Goal: Task Accomplishment & Management: Use online tool/utility

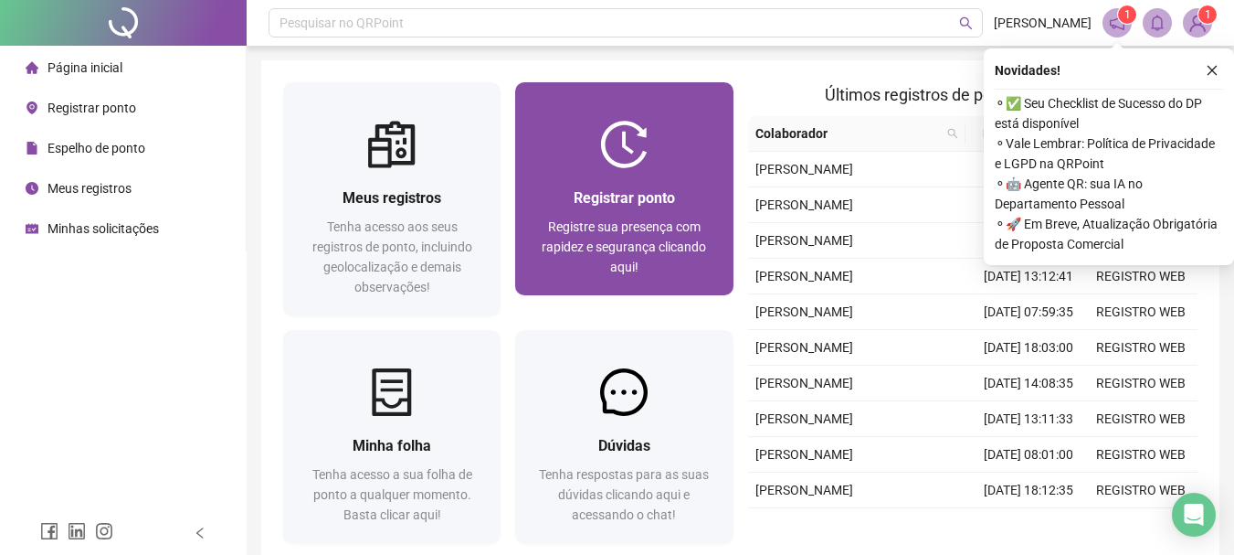
click at [664, 199] on span "Registrar ponto" at bounding box center [624, 197] width 101 height 17
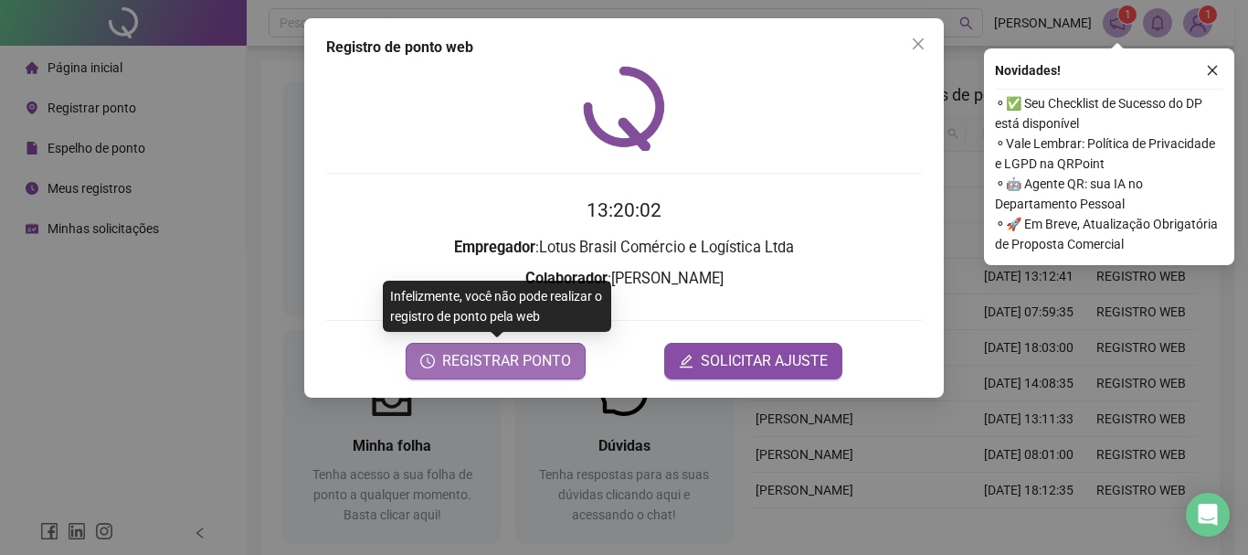
click at [514, 354] on span "REGISTRAR PONTO" at bounding box center [506, 361] width 129 height 22
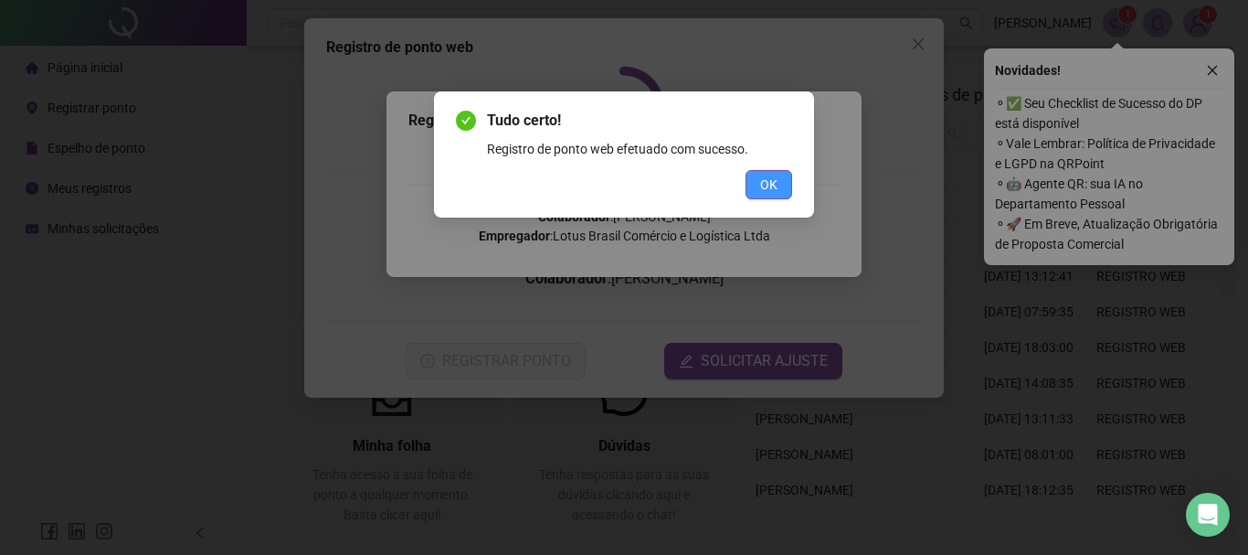
click at [759, 193] on button "OK" at bounding box center [768, 184] width 47 height 29
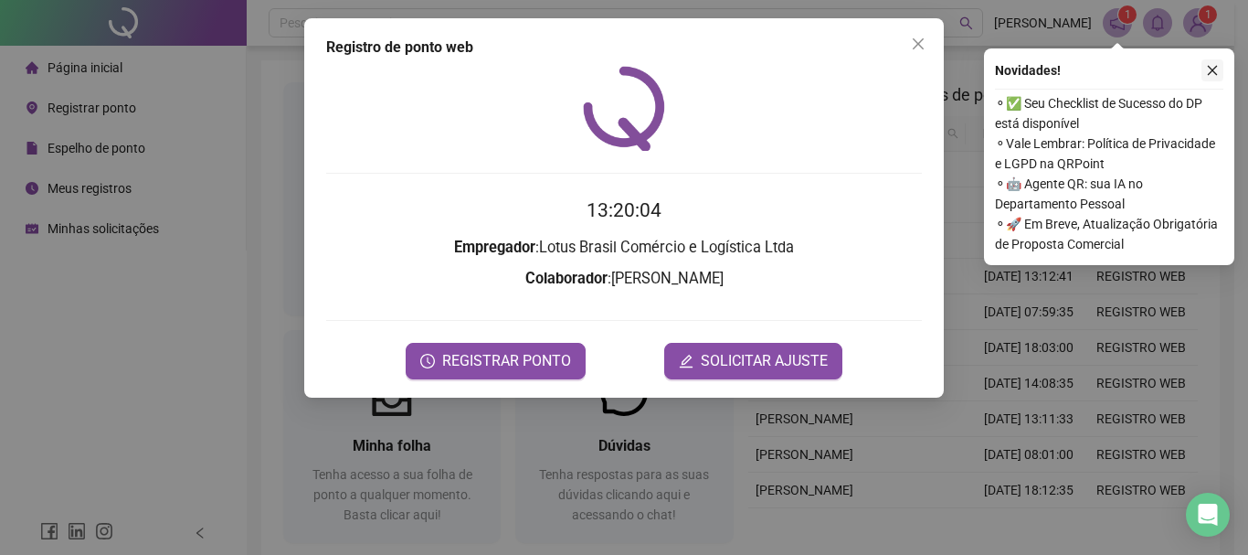
click at [1217, 70] on icon "close" at bounding box center [1212, 70] width 13 height 13
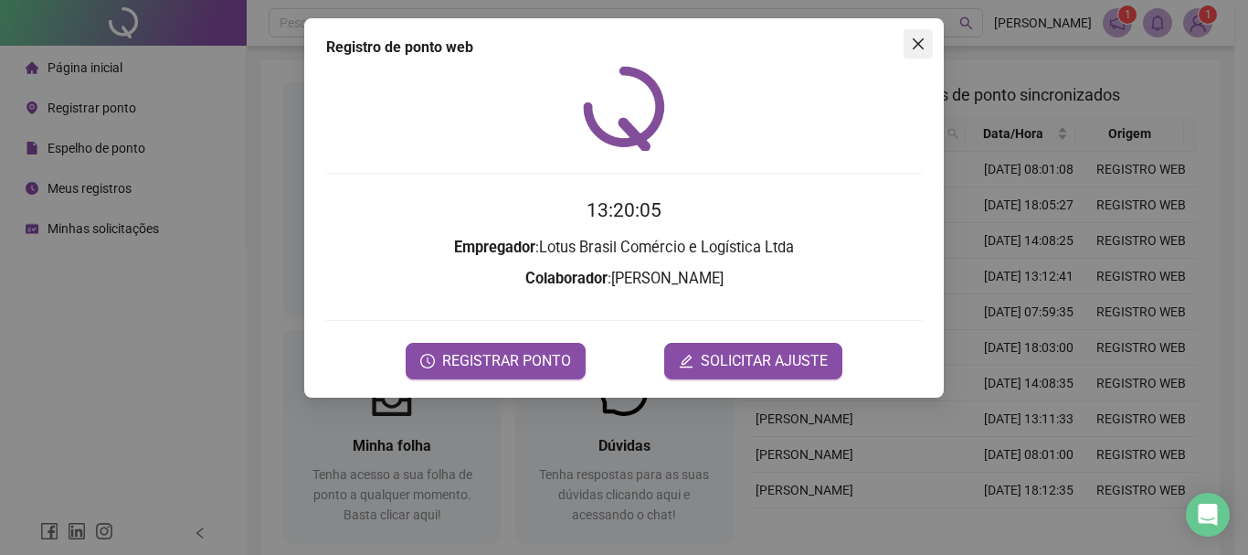
click at [913, 39] on icon "close" at bounding box center [918, 43] width 11 height 11
